Goal: Find specific page/section: Find specific page/section

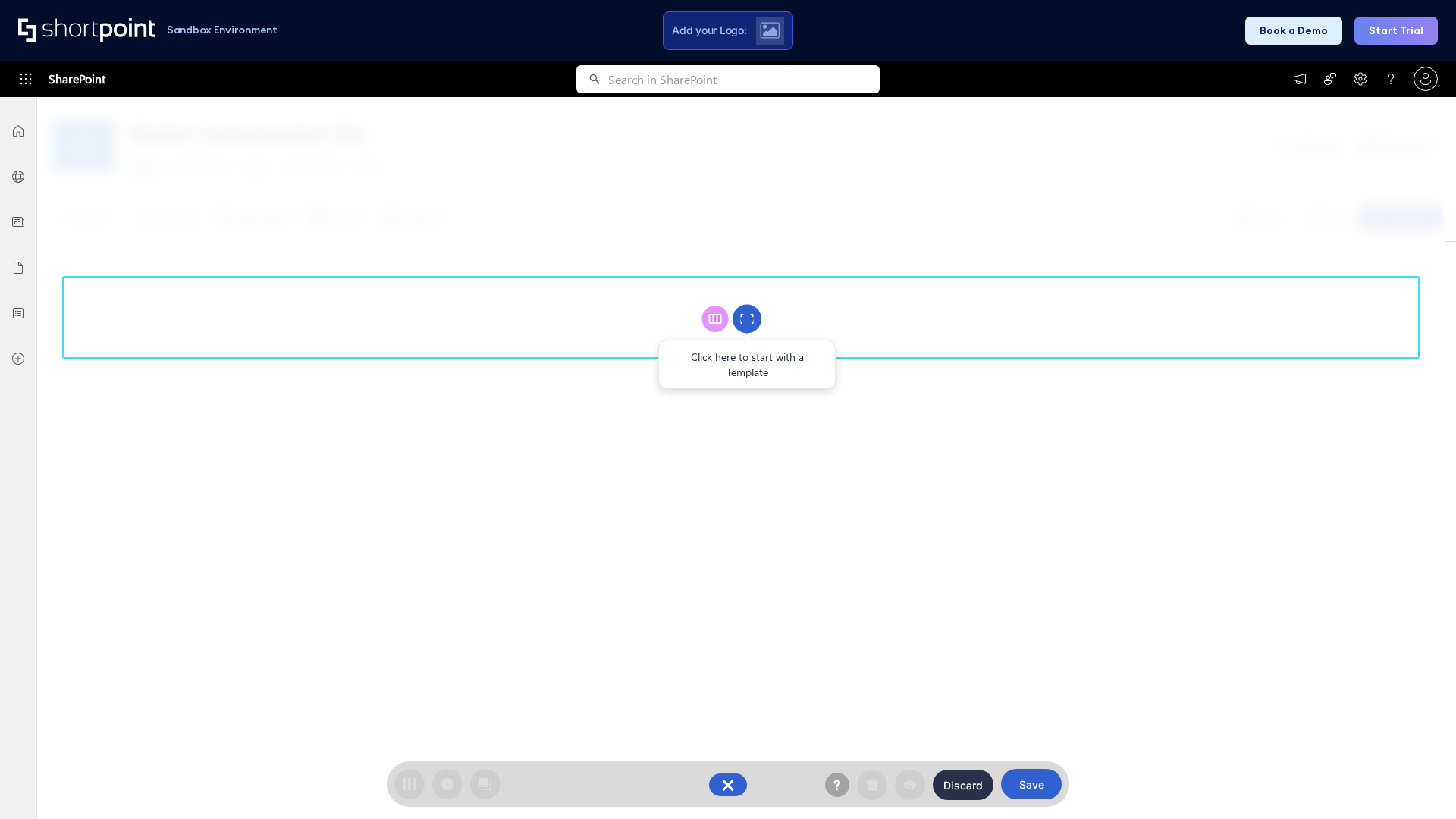
click at [747, 318] on circle at bounding box center [747, 319] width 29 height 29
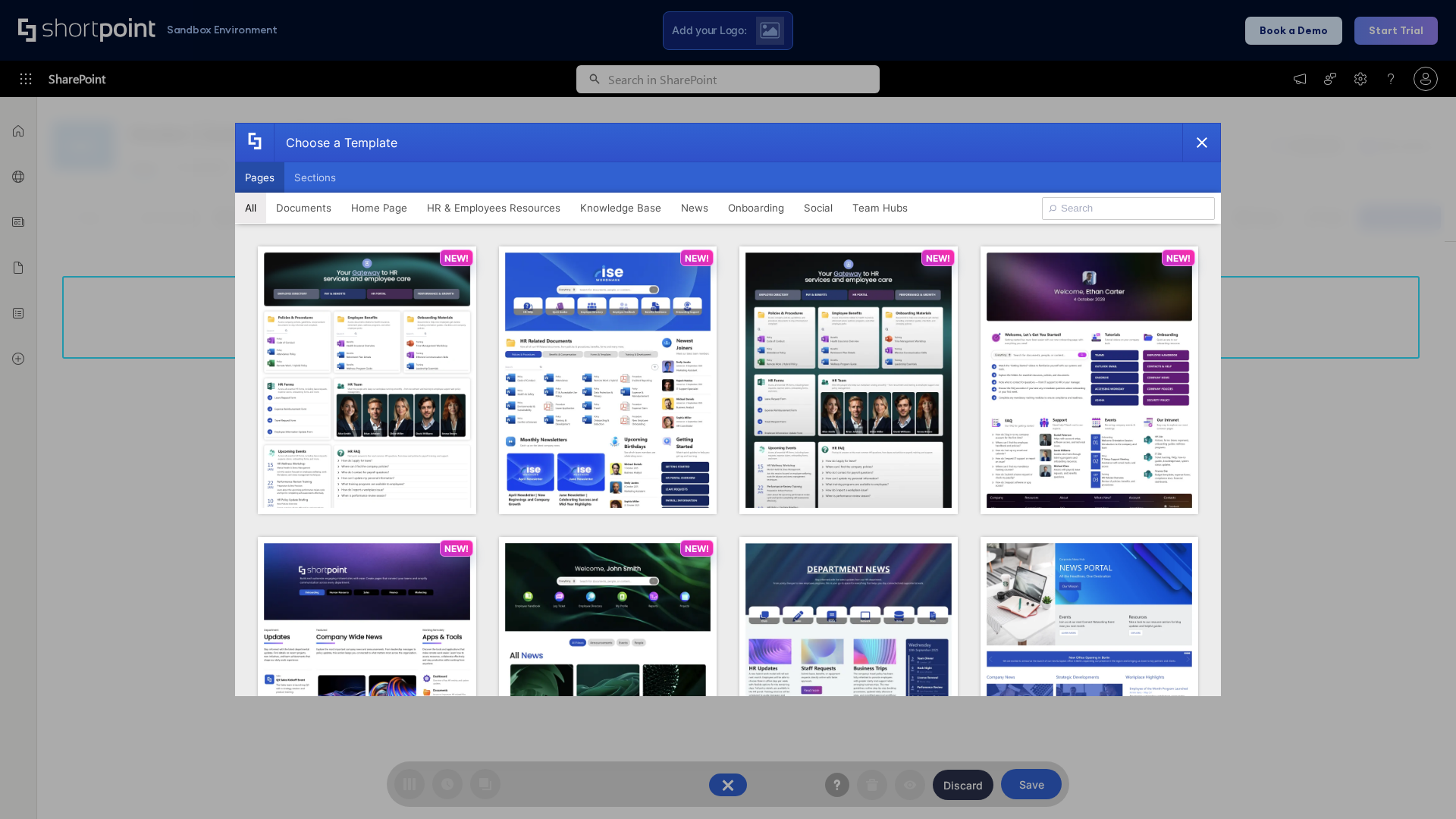
click at [260, 178] on button "Pages" at bounding box center [259, 178] width 49 height 30
type input "Intranet Layout 4"
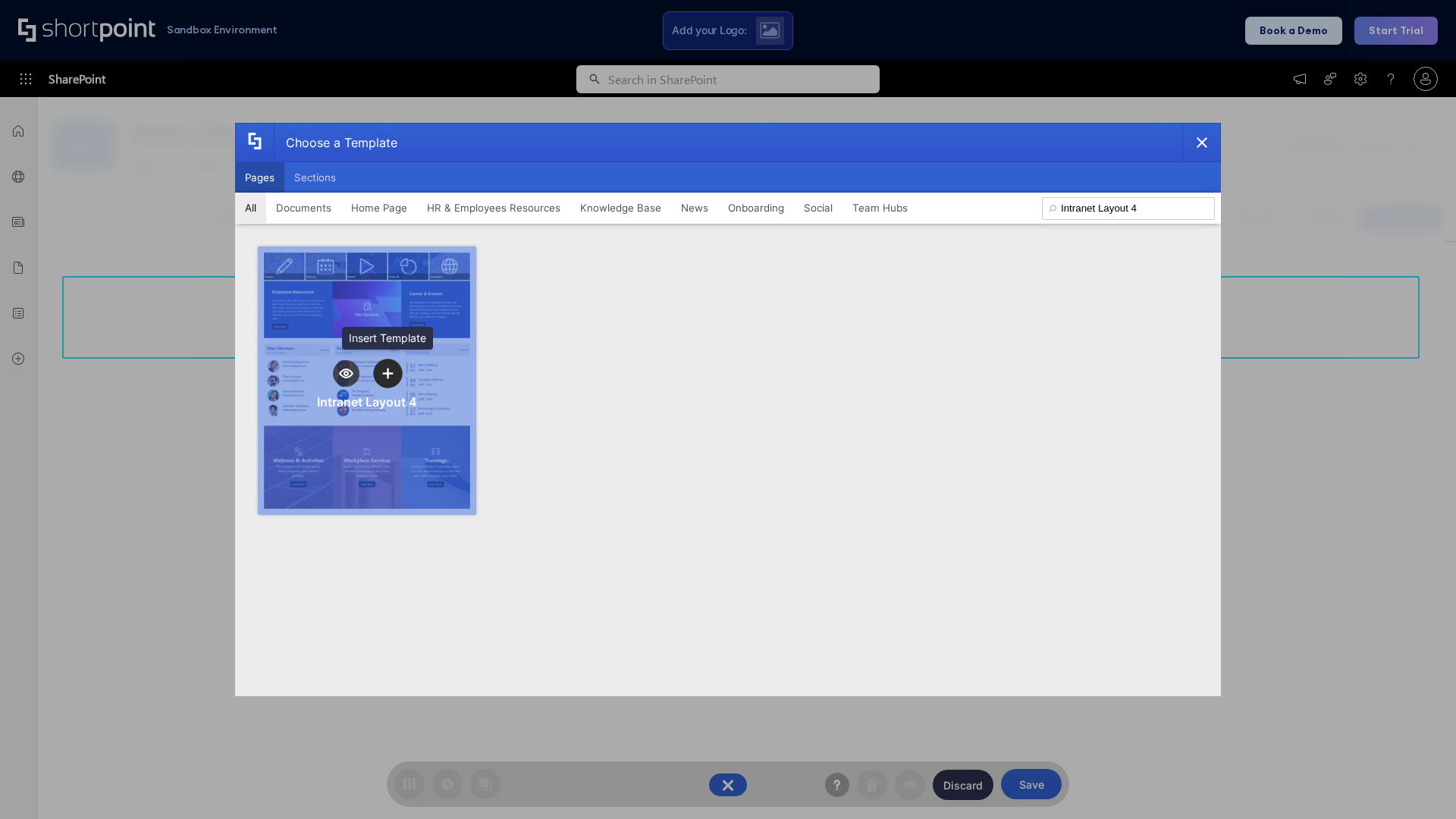
click at [387, 373] on icon "template selector" at bounding box center [387, 373] width 11 height 11
